Goal: Task Accomplishment & Management: Use online tool/utility

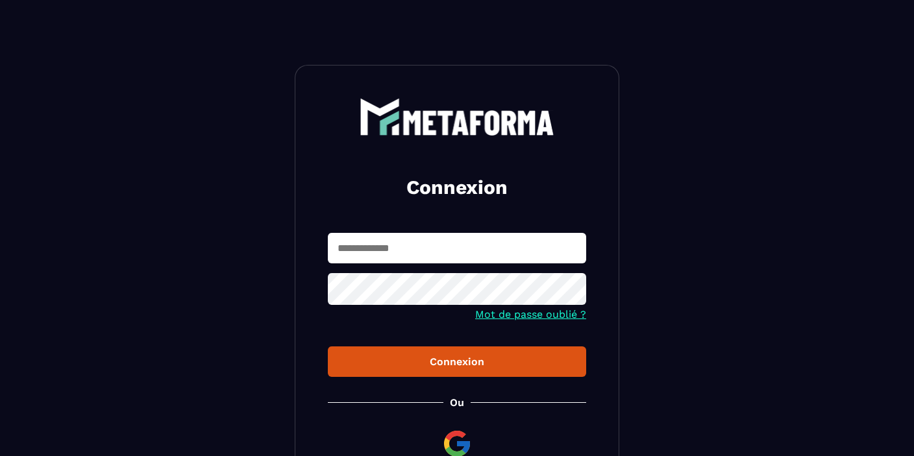
type input "**********"
click at [328, 347] on button "Connexion" at bounding box center [457, 362] width 258 height 31
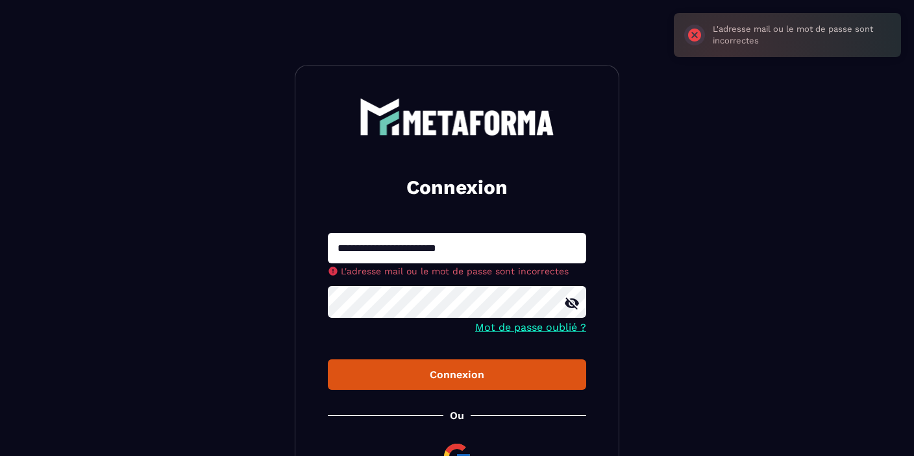
click at [573, 301] on div at bounding box center [457, 303] width 258 height 35
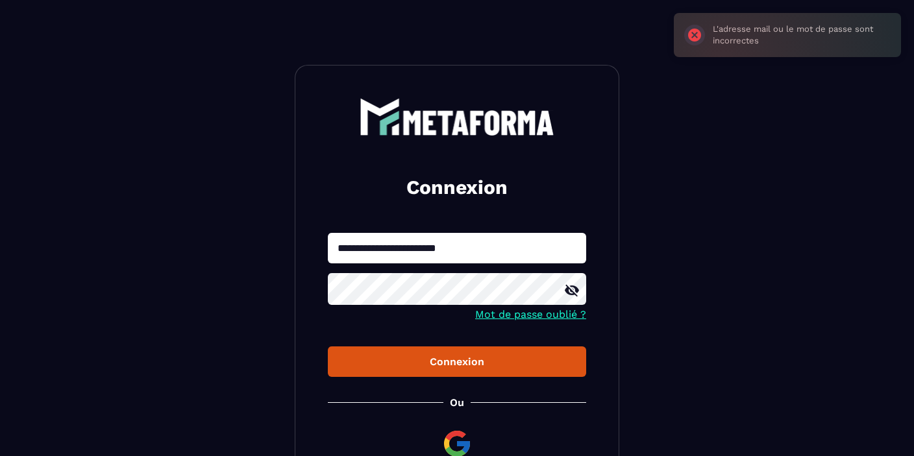
click at [572, 293] on icon at bounding box center [572, 291] width 14 height 12
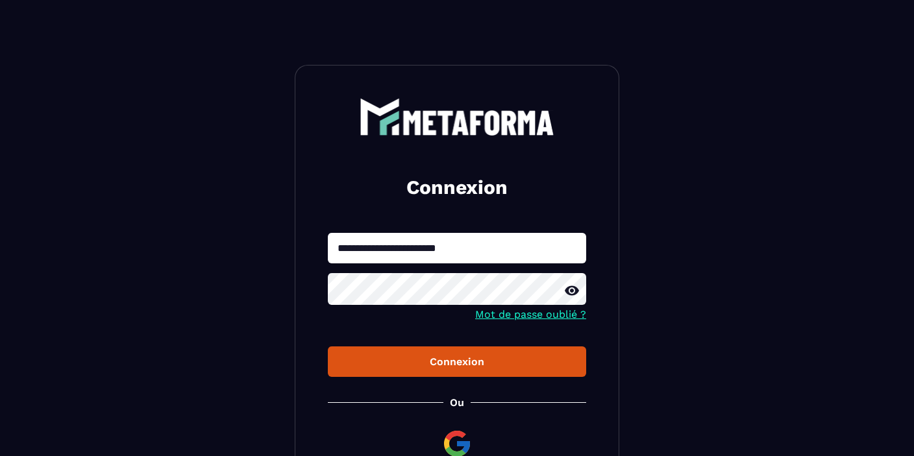
click at [328, 347] on button "Connexion" at bounding box center [457, 362] width 258 height 31
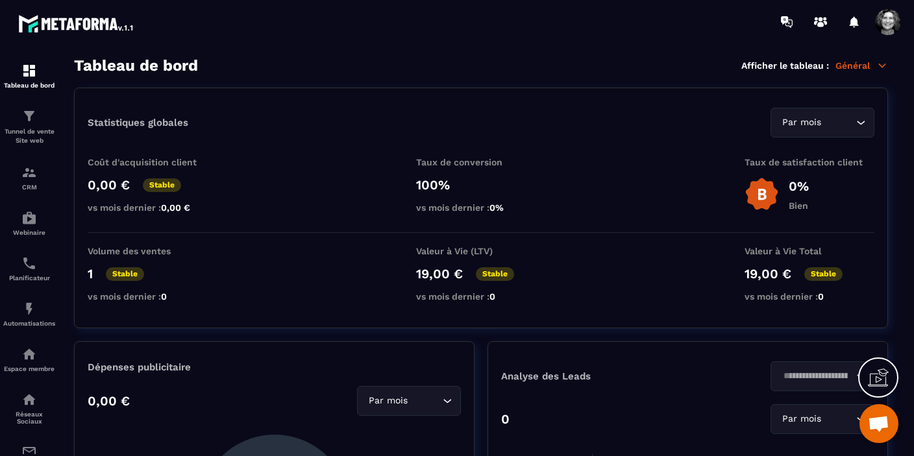
click at [878, 67] on icon at bounding box center [883, 66] width 12 height 12
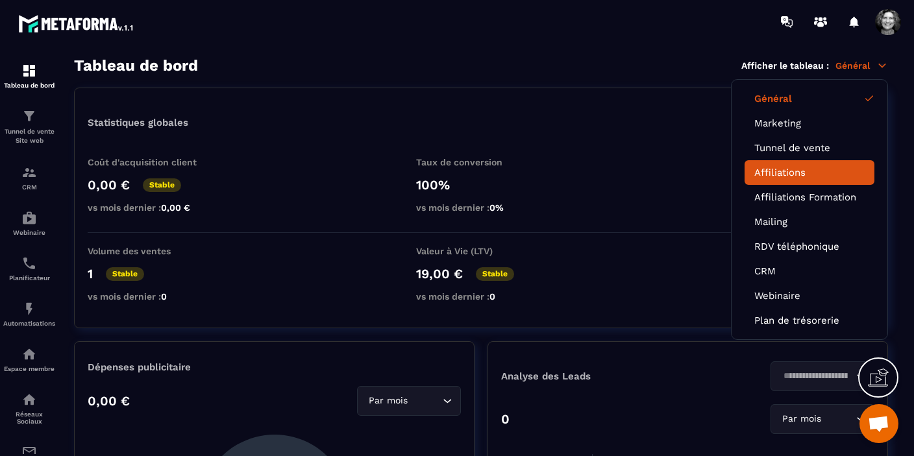
click at [782, 172] on link "Affiliations" at bounding box center [809, 173] width 110 height 12
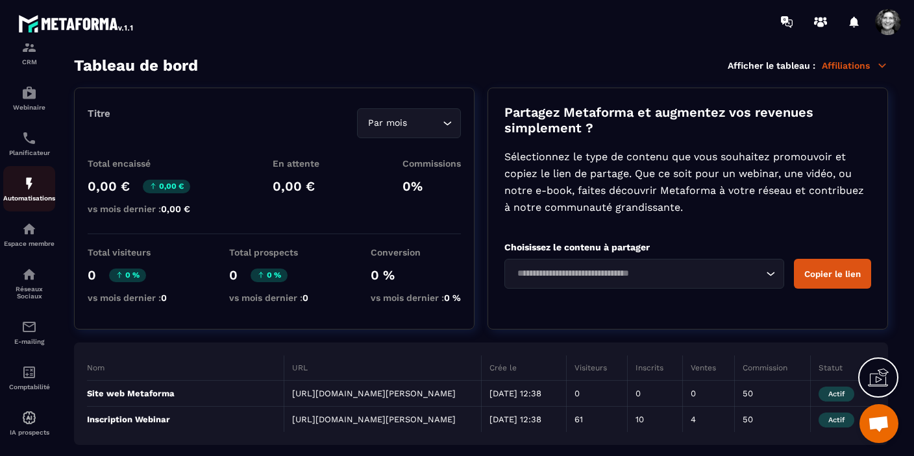
scroll to position [143, 0]
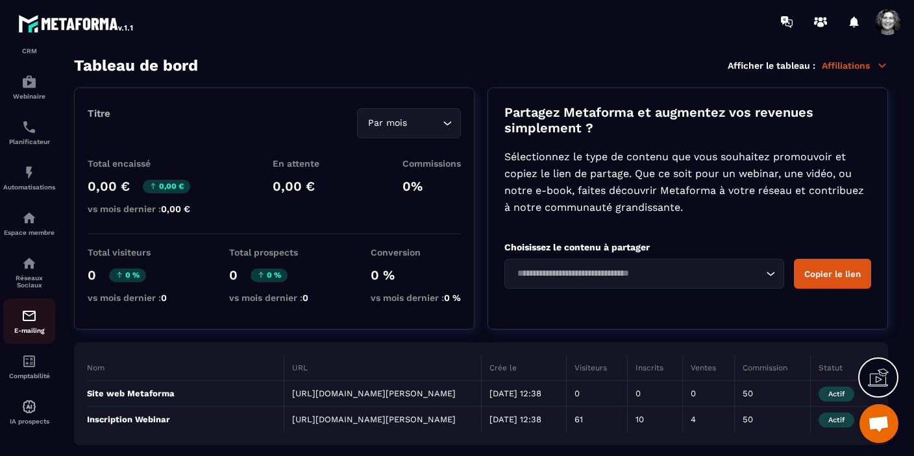
click at [31, 317] on img at bounding box center [29, 316] width 16 height 16
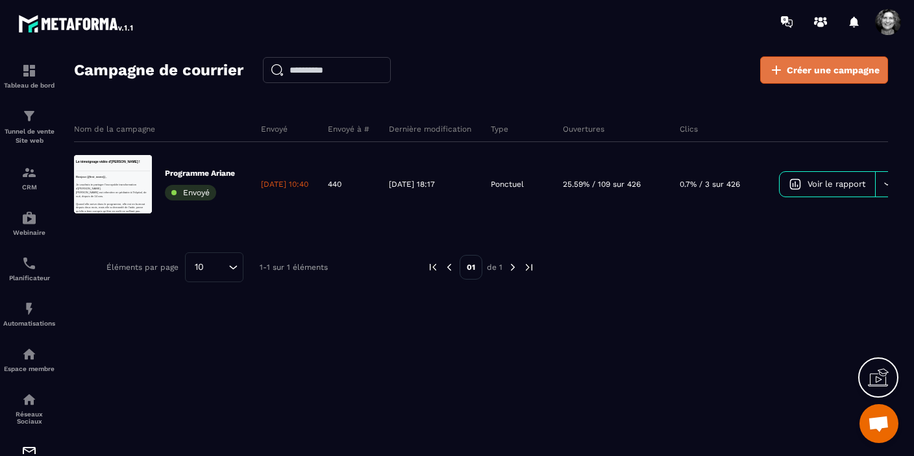
click at [829, 73] on span "Créer une campagne" at bounding box center [833, 70] width 93 height 13
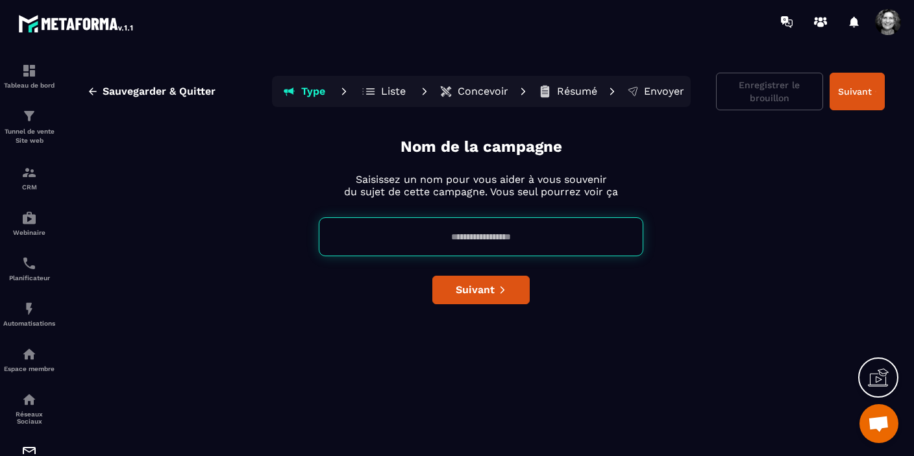
click at [458, 238] on input at bounding box center [481, 237] width 325 height 39
click at [434, 237] on input "**********" at bounding box center [481, 237] width 325 height 39
type input "**********"
click at [480, 295] on span "Suivant" at bounding box center [475, 290] width 39 height 13
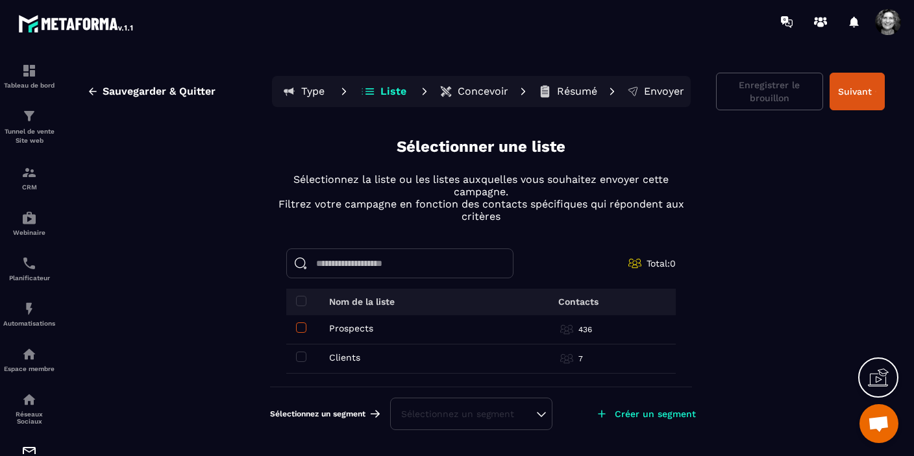
click at [305, 330] on span at bounding box center [301, 328] width 10 height 10
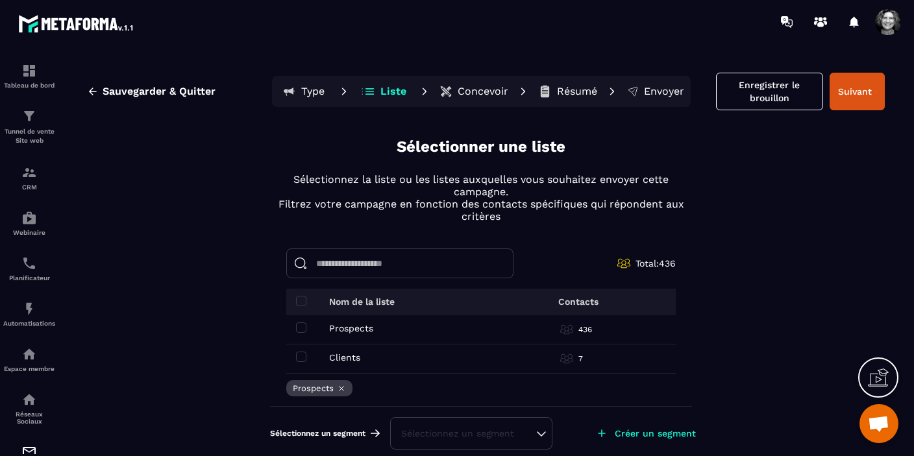
scroll to position [8, 0]
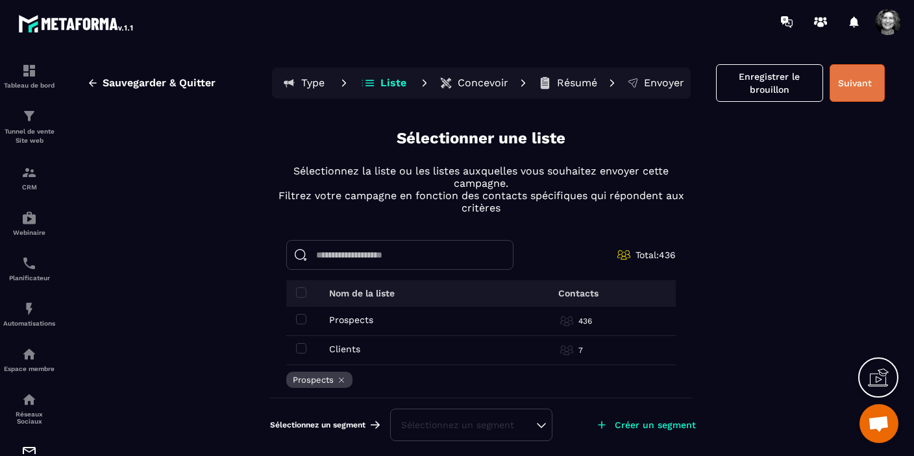
click at [858, 86] on button "Suivant" at bounding box center [857, 83] width 55 height 38
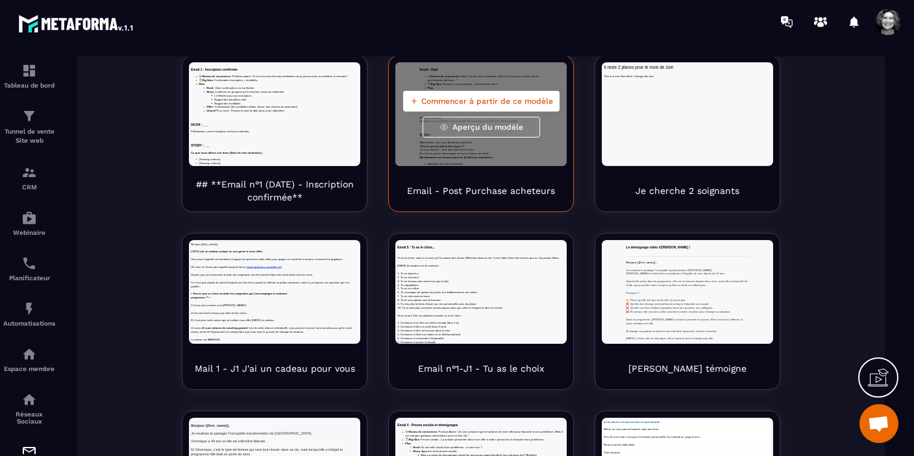
scroll to position [202, 0]
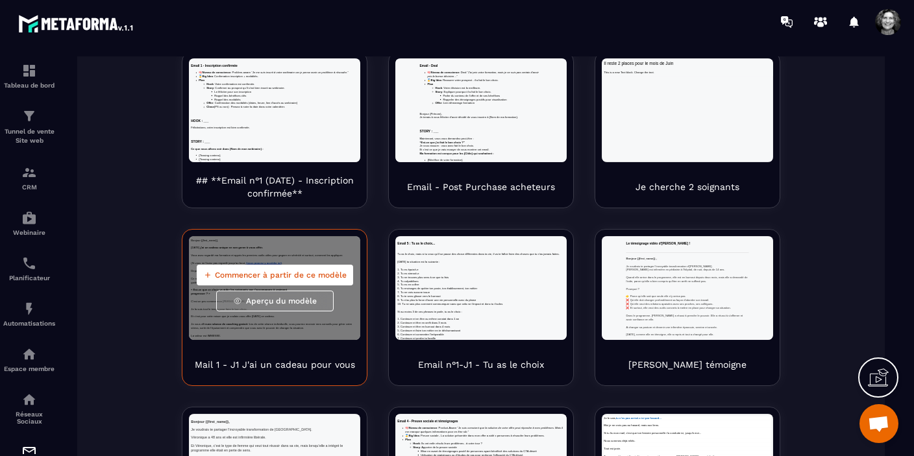
click at [317, 277] on span "Commencer à partir de ce modèle" at bounding box center [281, 275] width 132 height 10
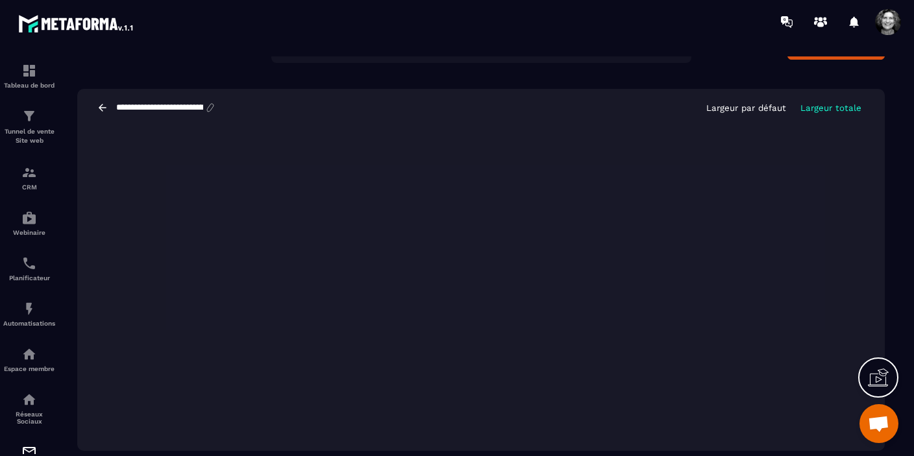
scroll to position [0, 0]
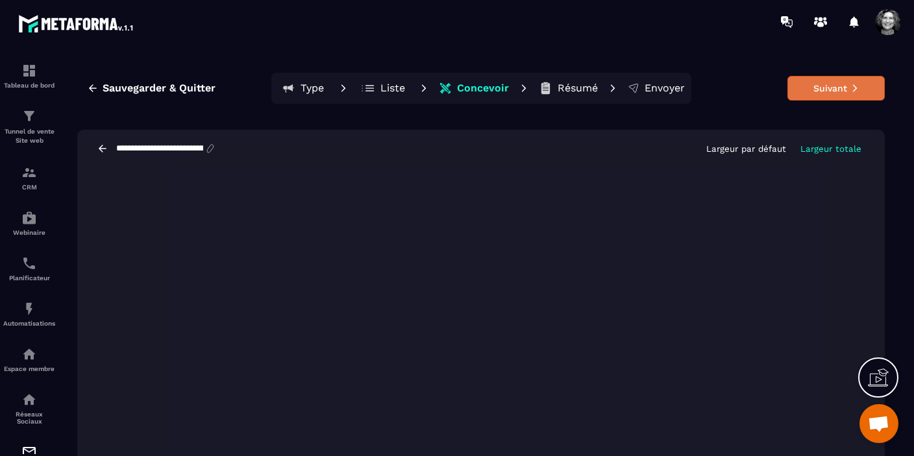
click at [852, 85] on icon at bounding box center [854, 88] width 4 height 7
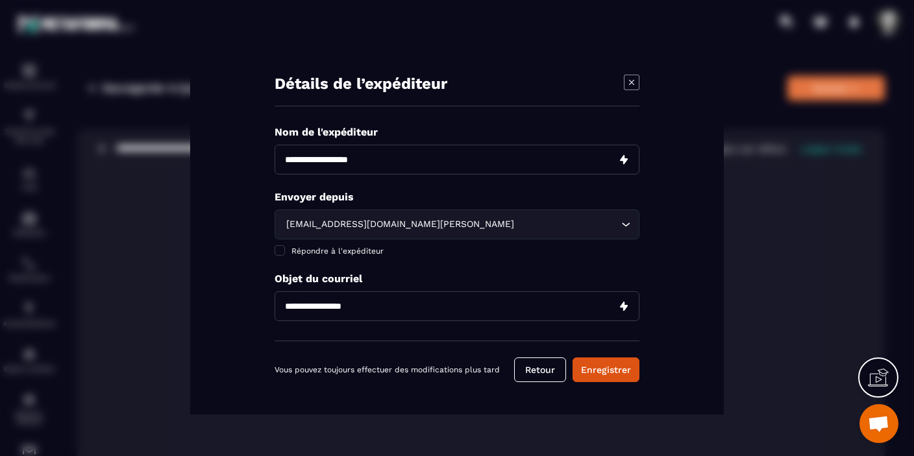
click at [370, 164] on input "Modal window" at bounding box center [457, 160] width 365 height 30
type input "**********"
click at [283, 249] on span "Modal window" at bounding box center [280, 250] width 10 height 10
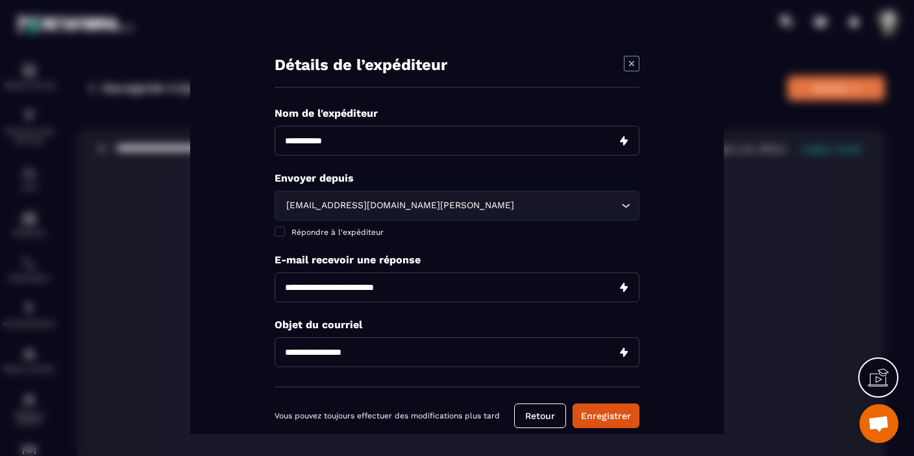
click at [340, 286] on input "Modal window" at bounding box center [457, 287] width 365 height 30
type input "**********"
click at [369, 349] on input "Modal window" at bounding box center [457, 352] width 365 height 30
drag, startPoint x: 369, startPoint y: 349, endPoint x: 292, endPoint y: 346, distance: 76.7
click at [292, 346] on input "Modal window" at bounding box center [457, 352] width 365 height 30
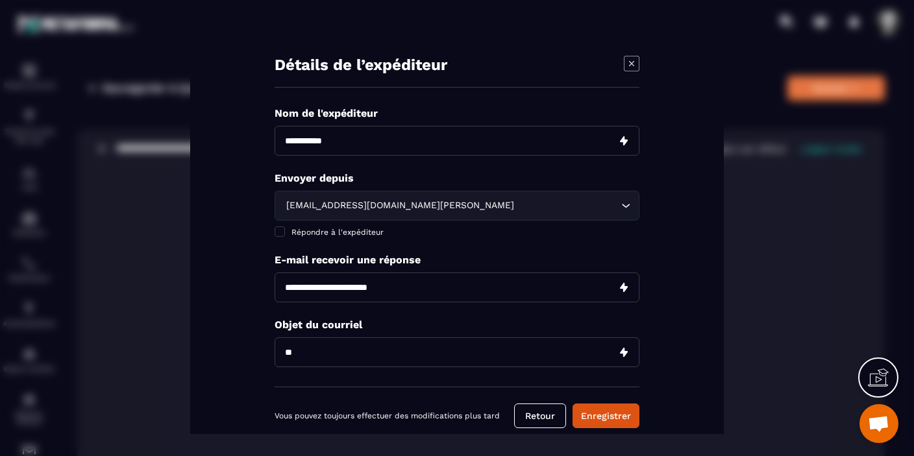
type input "*"
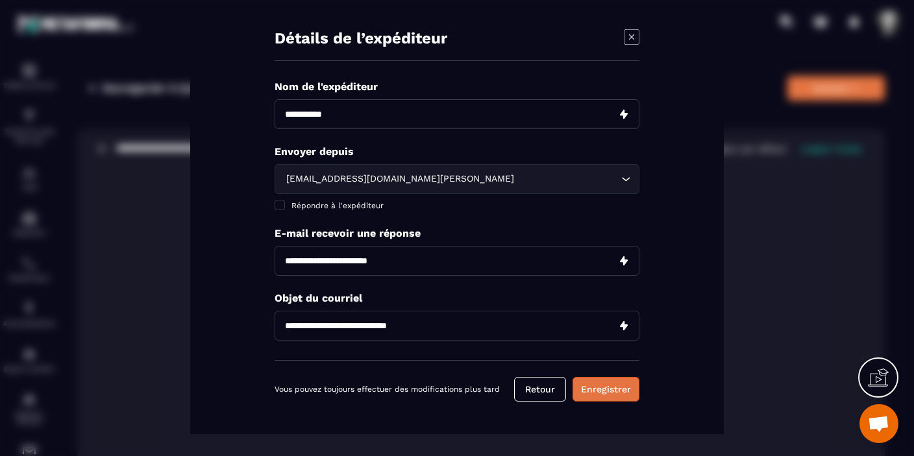
type input "**********"
click at [610, 390] on button "Enregistrer" at bounding box center [606, 389] width 67 height 25
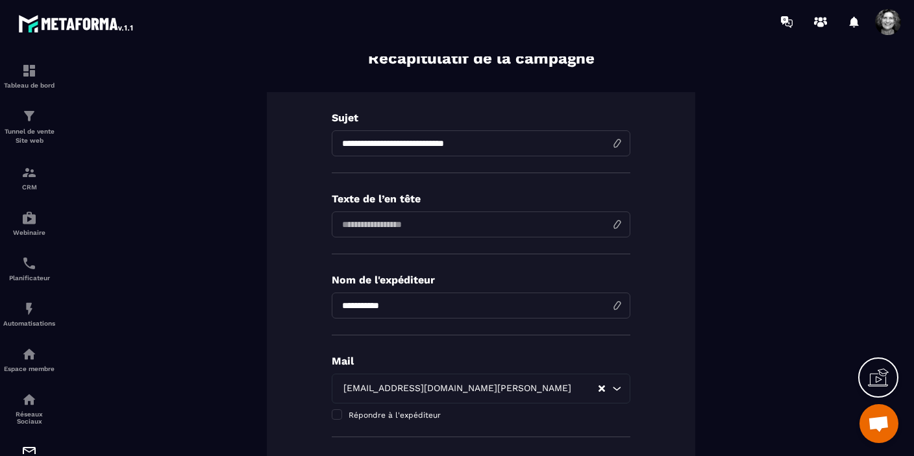
scroll to position [0, 0]
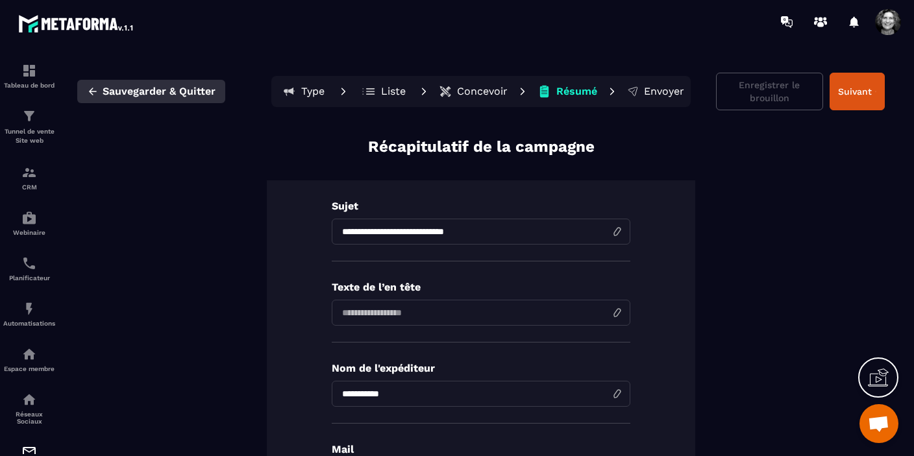
click at [138, 92] on span "Sauvegarder & Quitter" at bounding box center [159, 91] width 113 height 13
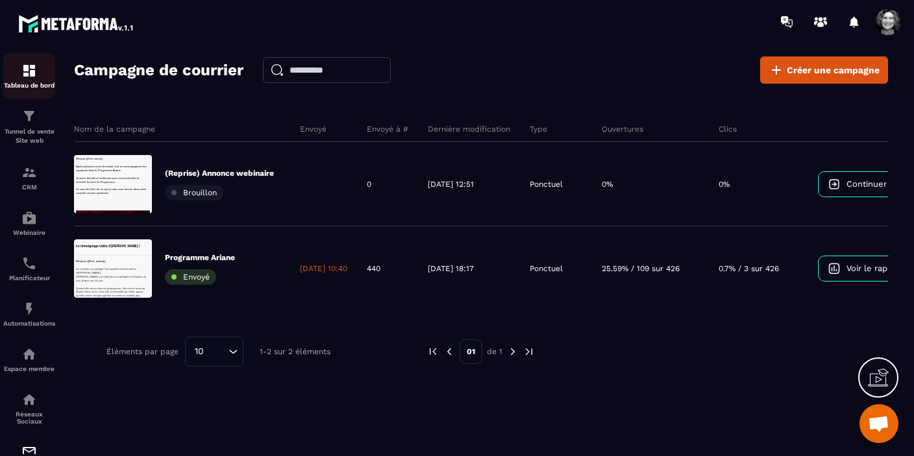
click at [26, 83] on p "Tableau de bord" at bounding box center [29, 85] width 52 height 7
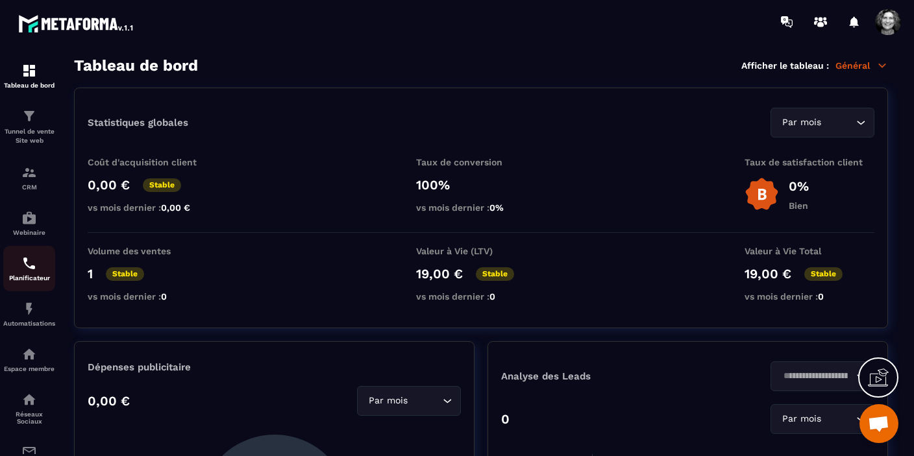
click at [35, 278] on p "Planificateur" at bounding box center [29, 278] width 52 height 7
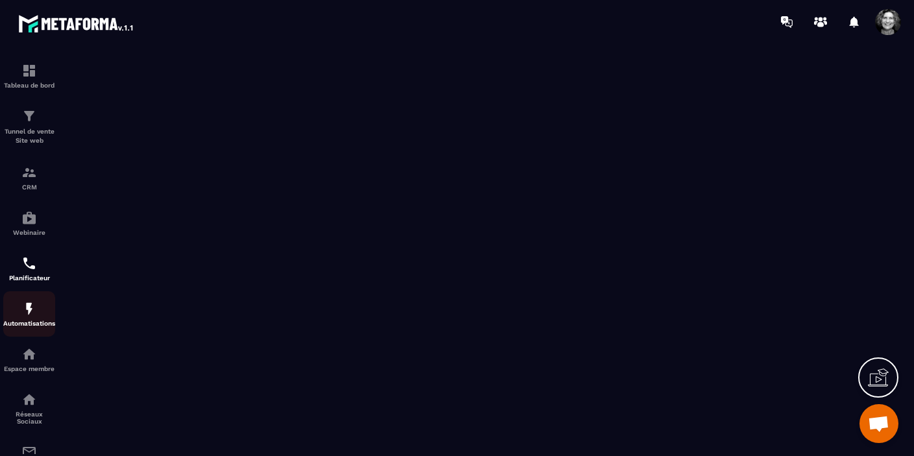
click at [30, 315] on img at bounding box center [29, 309] width 16 height 16
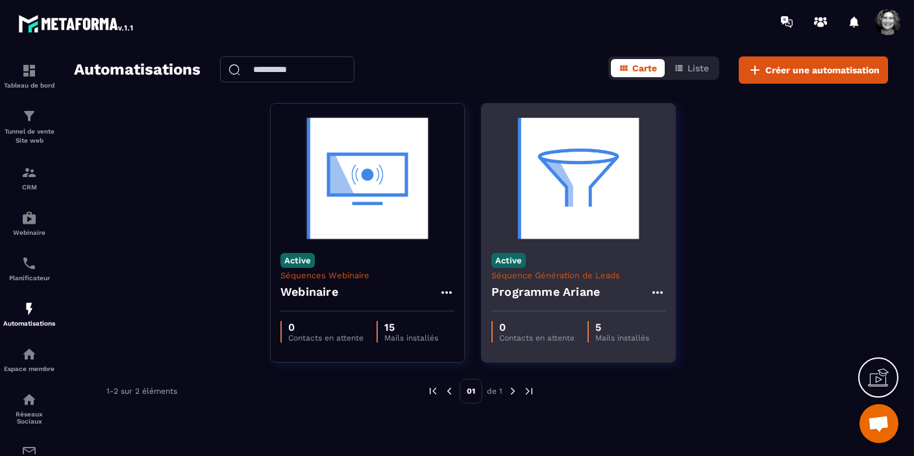
click at [592, 193] on img at bounding box center [578, 179] width 174 height 130
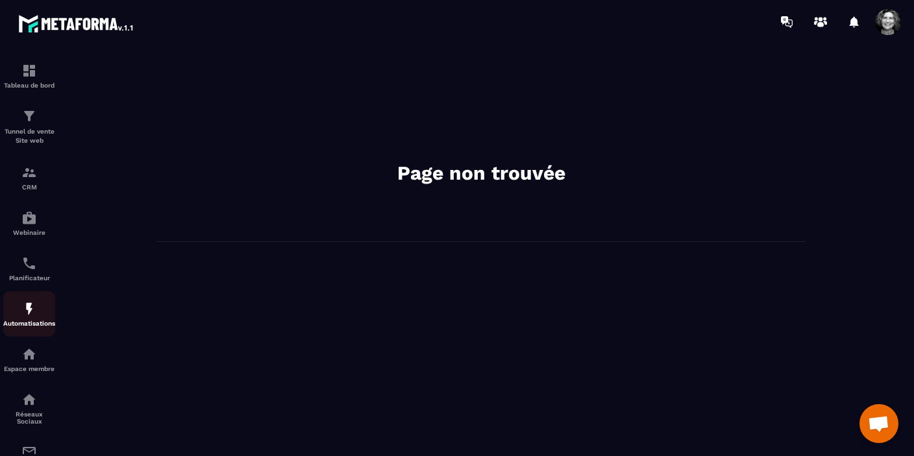
click at [29, 315] on img at bounding box center [29, 309] width 16 height 16
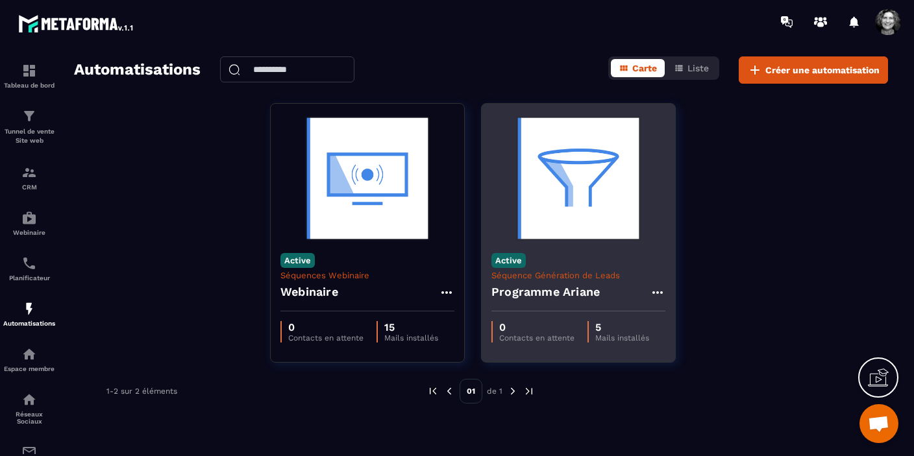
click at [573, 221] on img at bounding box center [578, 179] width 174 height 130
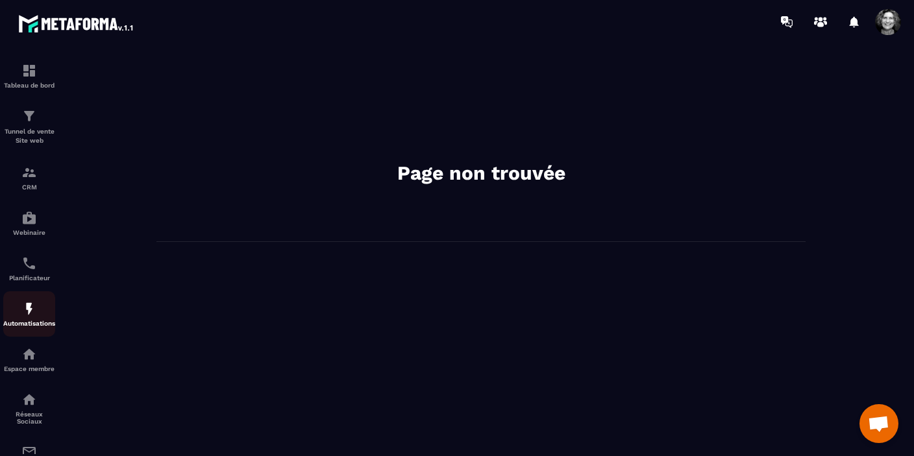
click at [34, 310] on img at bounding box center [29, 309] width 16 height 16
